Goal: Task Accomplishment & Management: Manage account settings

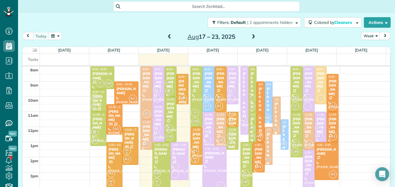
scroll to position [3, 3]
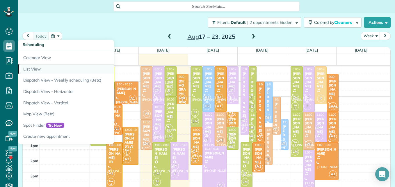
click at [34, 69] on link "List View" at bounding box center [90, 68] width 145 height 11
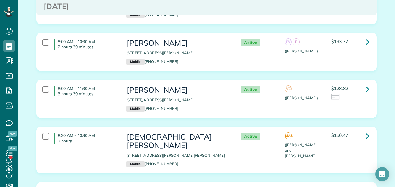
scroll to position [89, 0]
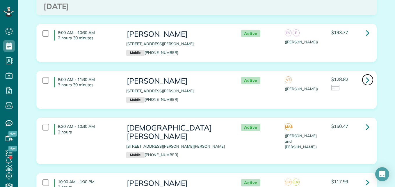
click at [366, 81] on icon at bounding box center [367, 80] width 3 height 10
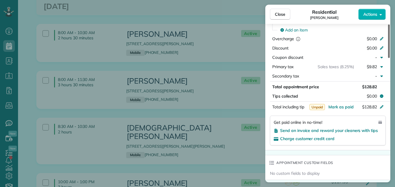
scroll to position [300, 0]
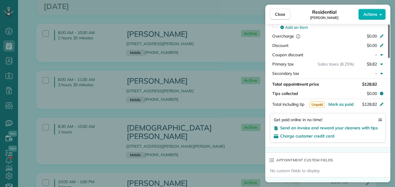
drag, startPoint x: 389, startPoint y: 36, endPoint x: 387, endPoint y: 99, distance: 63.4
click at [388, 58] on div at bounding box center [389, 40] width 2 height 33
click at [345, 129] on span "Send an invoice and reward your cleaners with tips" at bounding box center [329, 127] width 98 height 5
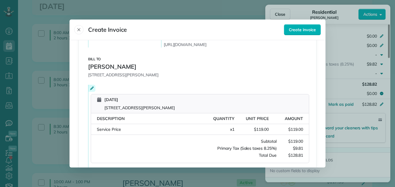
scroll to position [141, 0]
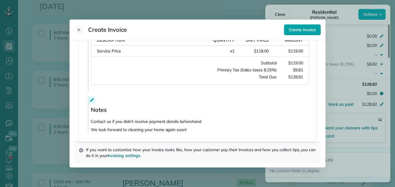
click at [293, 29] on span "Create invoice" at bounding box center [302, 30] width 27 height 6
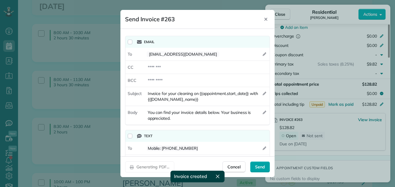
click at [261, 166] on span "Send" at bounding box center [260, 167] width 10 height 6
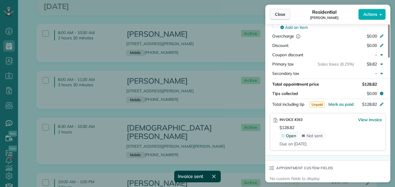
click at [278, 14] on span "Close" at bounding box center [280, 14] width 10 height 6
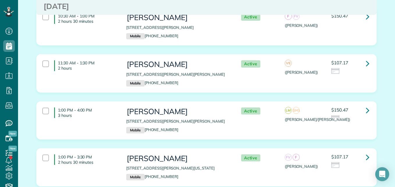
scroll to position [319, 0]
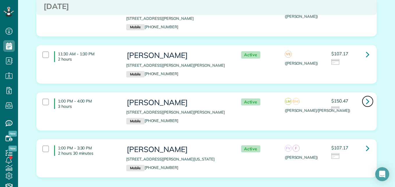
click at [366, 96] on icon at bounding box center [367, 101] width 3 height 10
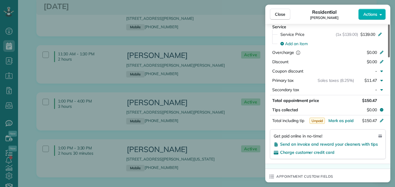
scroll to position [295, 0]
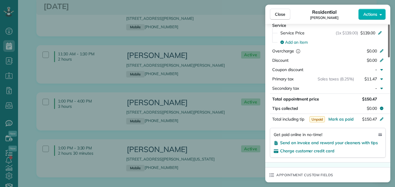
drag, startPoint x: 388, startPoint y: 50, endPoint x: 389, endPoint y: 106, distance: 55.8
click at [389, 57] on div at bounding box center [389, 40] width 2 height 33
click at [350, 144] on span "Send an invoice and reward your cleaners with tips" at bounding box center [329, 142] width 98 height 5
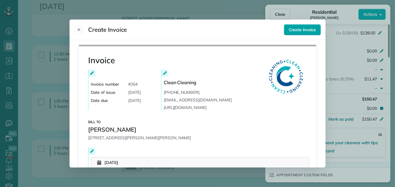
click at [295, 32] on span "Create invoice" at bounding box center [302, 30] width 27 height 6
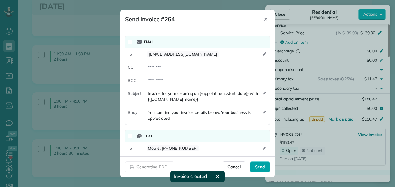
click at [266, 166] on div "Send" at bounding box center [260, 166] width 20 height 11
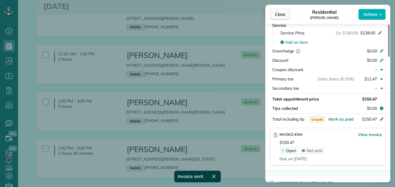
click at [285, 10] on button "Close" at bounding box center [280, 14] width 20 height 11
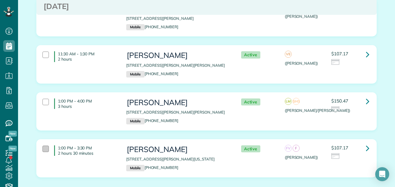
click at [42, 145] on div at bounding box center [45, 148] width 6 height 6
click at [42, 51] on div at bounding box center [45, 54] width 6 height 6
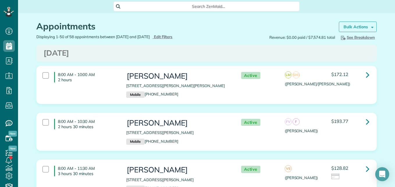
click at [359, 29] on strong "Bulk Actions" at bounding box center [355, 26] width 24 height 5
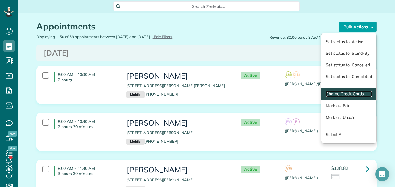
click at [341, 95] on link "Charge Credit Cards" at bounding box center [349, 94] width 46 height 6
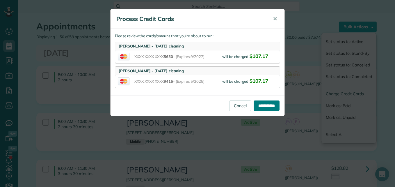
click at [271, 105] on input "**********" at bounding box center [266, 105] width 26 height 10
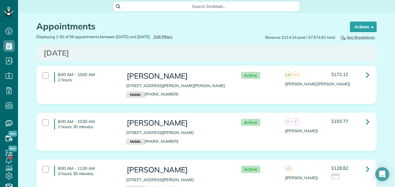
scroll to position [3, 3]
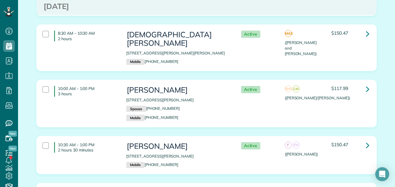
scroll to position [186, 0]
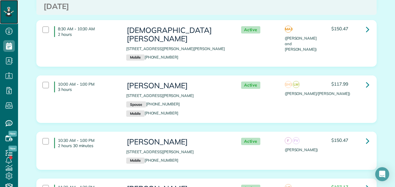
click at [7, 13] on icon at bounding box center [8, 12] width 10 height 10
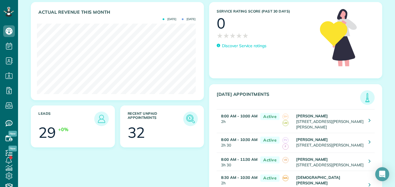
scroll to position [77, 0]
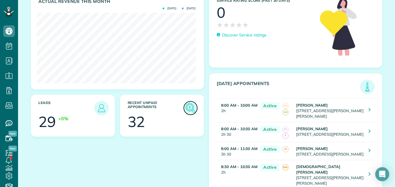
click at [184, 106] on img at bounding box center [190, 107] width 13 height 13
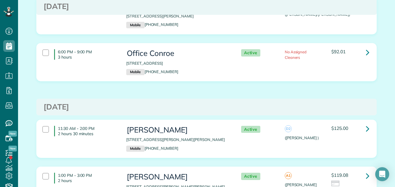
scroll to position [1772, 0]
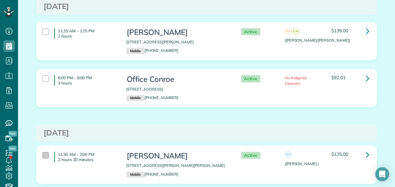
click at [42, 152] on div at bounding box center [45, 155] width 6 height 6
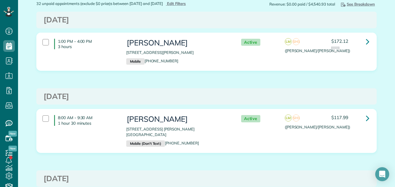
scroll to position [0, 0]
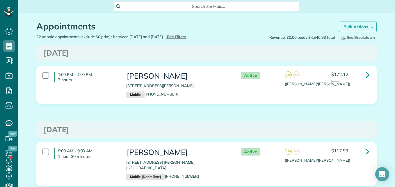
click at [363, 23] on link "Bulk Actions" at bounding box center [358, 27] width 38 height 10
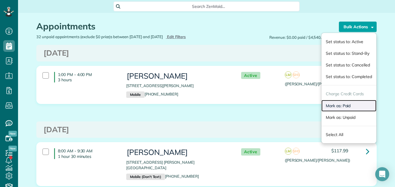
click at [338, 107] on link "Mark as: Paid" at bounding box center [348, 106] width 55 height 12
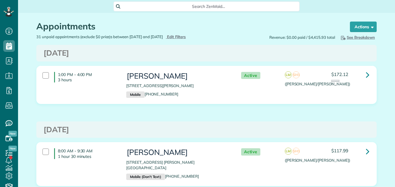
scroll to position [3, 3]
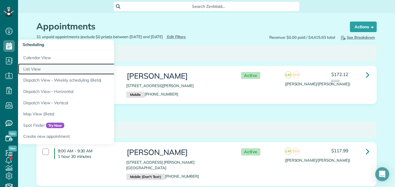
click at [36, 70] on link "List View" at bounding box center [90, 68] width 145 height 11
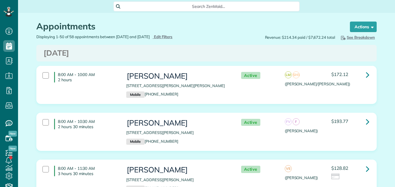
type input "**********"
click at [173, 35] on span "Edit Filters" at bounding box center [163, 36] width 19 height 5
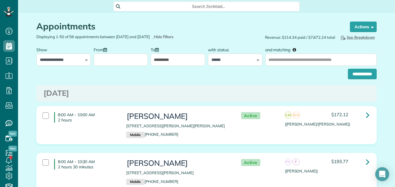
click at [133, 64] on input "From" at bounding box center [121, 59] width 54 height 12
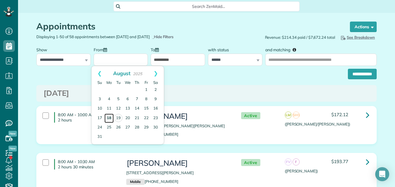
click at [109, 115] on link "18" at bounding box center [108, 117] width 9 height 9
type input "**********"
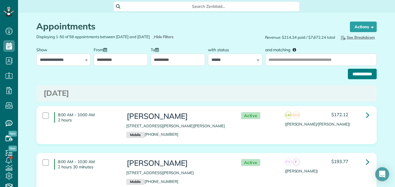
click at [362, 74] on input "**********" at bounding box center [362, 74] width 29 height 10
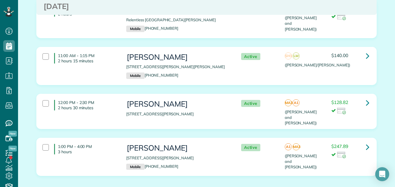
scroll to position [238, 0]
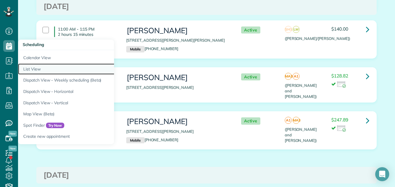
click at [38, 69] on link "List View" at bounding box center [90, 68] width 145 height 11
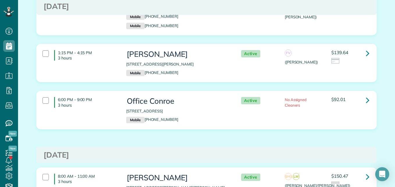
scroll to position [926, 0]
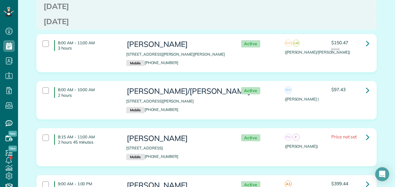
scroll to position [984, 0]
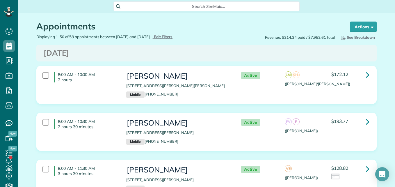
scroll to position [3, 3]
click at [8, 11] on icon at bounding box center [8, 10] width 1 height 1
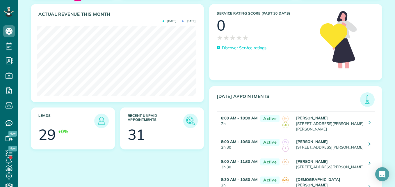
scroll to position [72, 0]
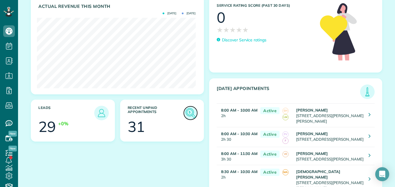
click at [189, 111] on img at bounding box center [190, 112] width 13 height 13
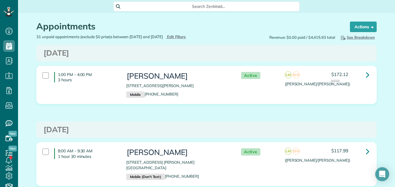
scroll to position [3, 3]
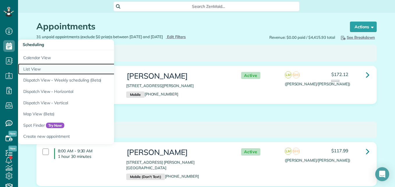
click at [32, 69] on link "List View" at bounding box center [90, 68] width 145 height 11
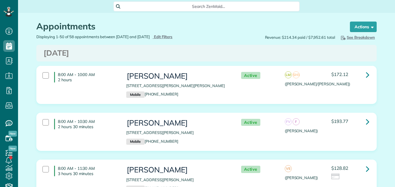
click at [172, 40] on div "Displaying 1-50 of 58 appointments between 08/19/2025 and 08/26/2025 Hide Filte…" at bounding box center [119, 37] width 174 height 6
type input "**********"
drag, startPoint x: 172, startPoint y: 40, endPoint x: 174, endPoint y: 37, distance: 3.4
click at [173, 37] on span "Edit Filters" at bounding box center [163, 36] width 19 height 5
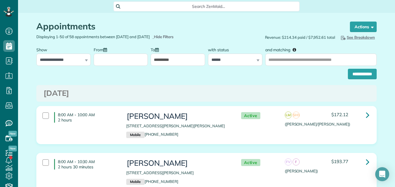
click at [115, 65] on input "From" at bounding box center [121, 59] width 54 height 12
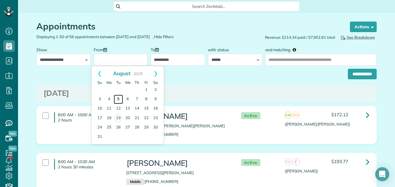
click at [120, 99] on link "5" at bounding box center [118, 98] width 9 height 9
type input "**********"
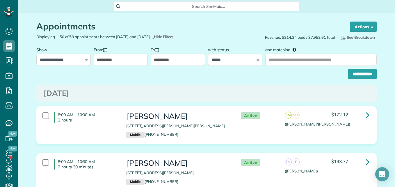
click at [177, 57] on input "**********" at bounding box center [178, 59] width 54 height 12
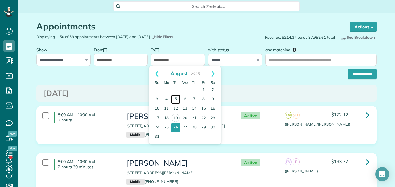
click at [176, 98] on link "5" at bounding box center [175, 98] width 9 height 9
type input "**********"
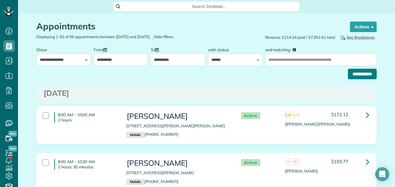
click at [355, 73] on input "**********" at bounding box center [362, 74] width 29 height 10
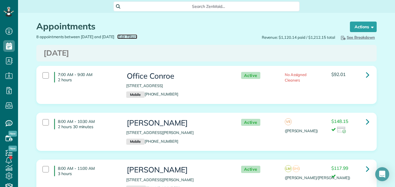
click at [137, 36] on span "Edit Filters" at bounding box center [127, 36] width 19 height 5
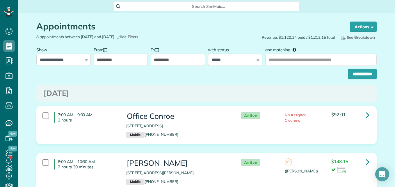
click at [133, 56] on input "**********" at bounding box center [121, 59] width 54 height 12
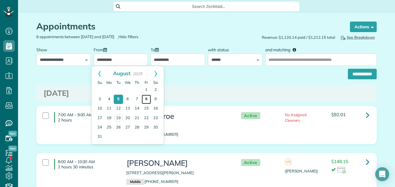
click at [148, 98] on link "8" at bounding box center [146, 98] width 9 height 9
type input "**********"
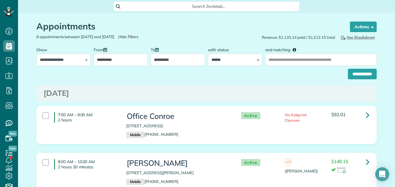
click at [176, 53] on input "**********" at bounding box center [178, 59] width 54 height 12
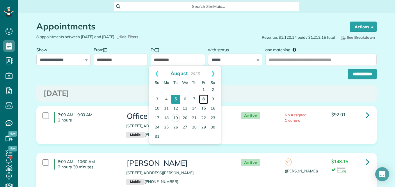
click at [206, 95] on link "8" at bounding box center [203, 98] width 9 height 9
type input "**********"
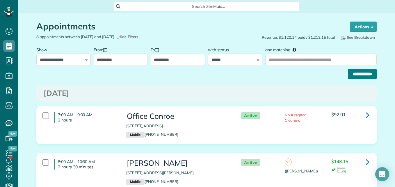
click at [369, 71] on input "**********" at bounding box center [362, 74] width 29 height 10
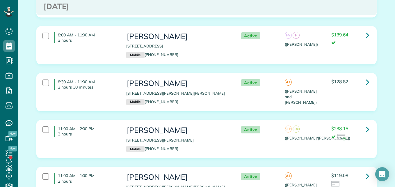
scroll to position [142, 0]
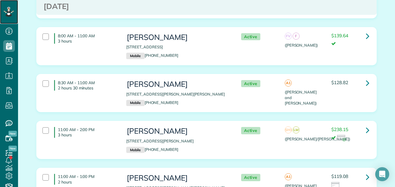
click at [13, 11] on icon at bounding box center [12, 12] width 3 height 2
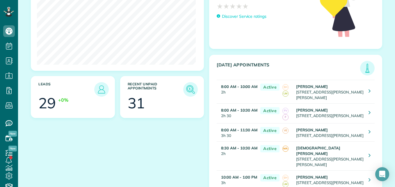
scroll to position [98, 0]
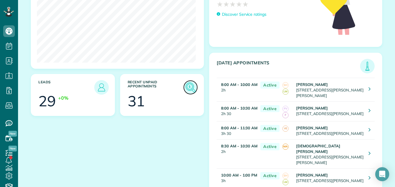
click at [187, 91] on img at bounding box center [190, 87] width 13 height 13
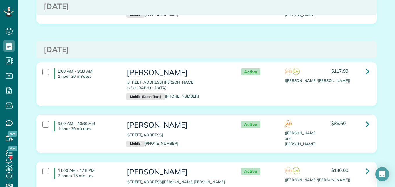
scroll to position [1957, 0]
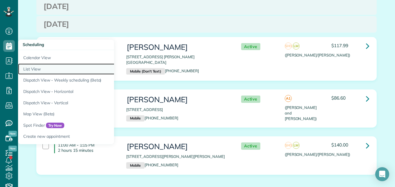
click at [35, 69] on link "List View" at bounding box center [90, 68] width 145 height 11
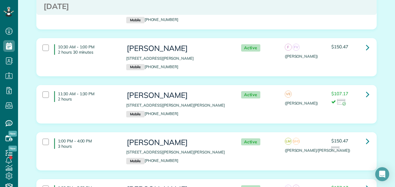
scroll to position [297, 0]
